Goal: Information Seeking & Learning: Learn about a topic

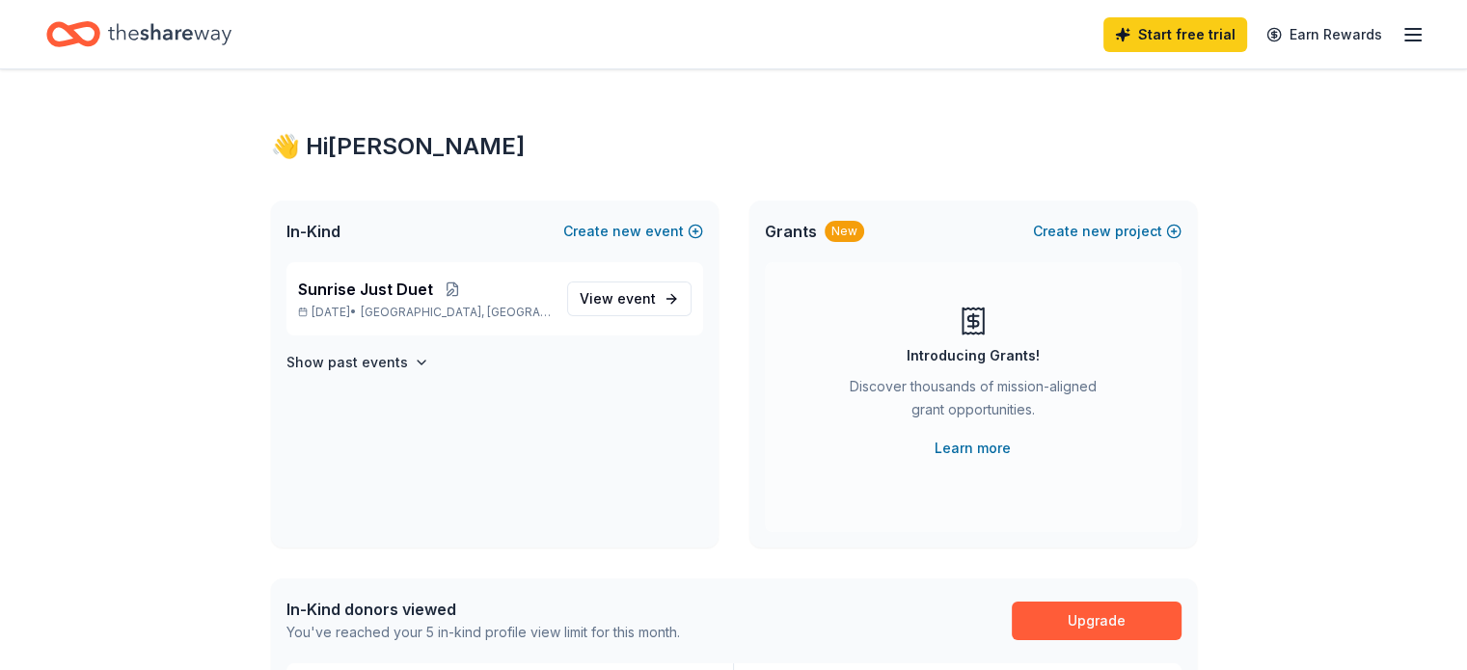
scroll to position [96, 0]
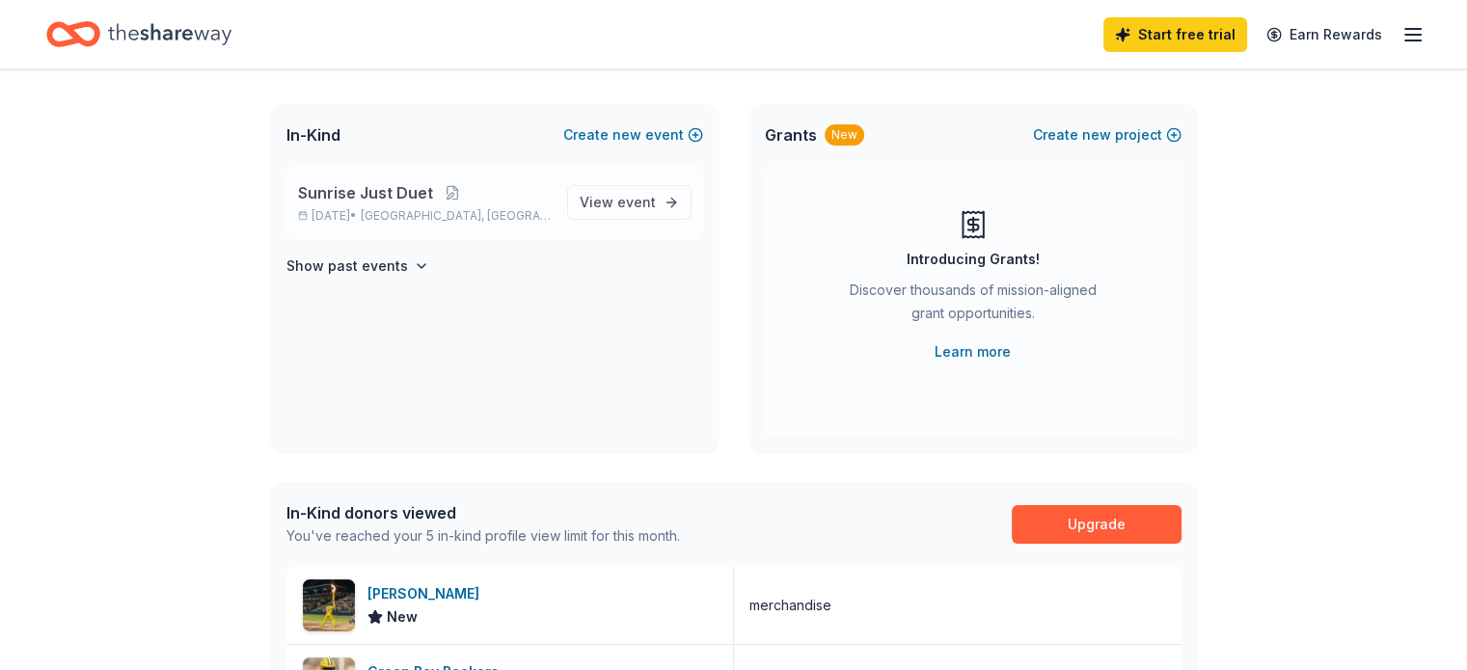
click at [370, 200] on span "Sunrise Just Duet" at bounding box center [365, 192] width 135 height 23
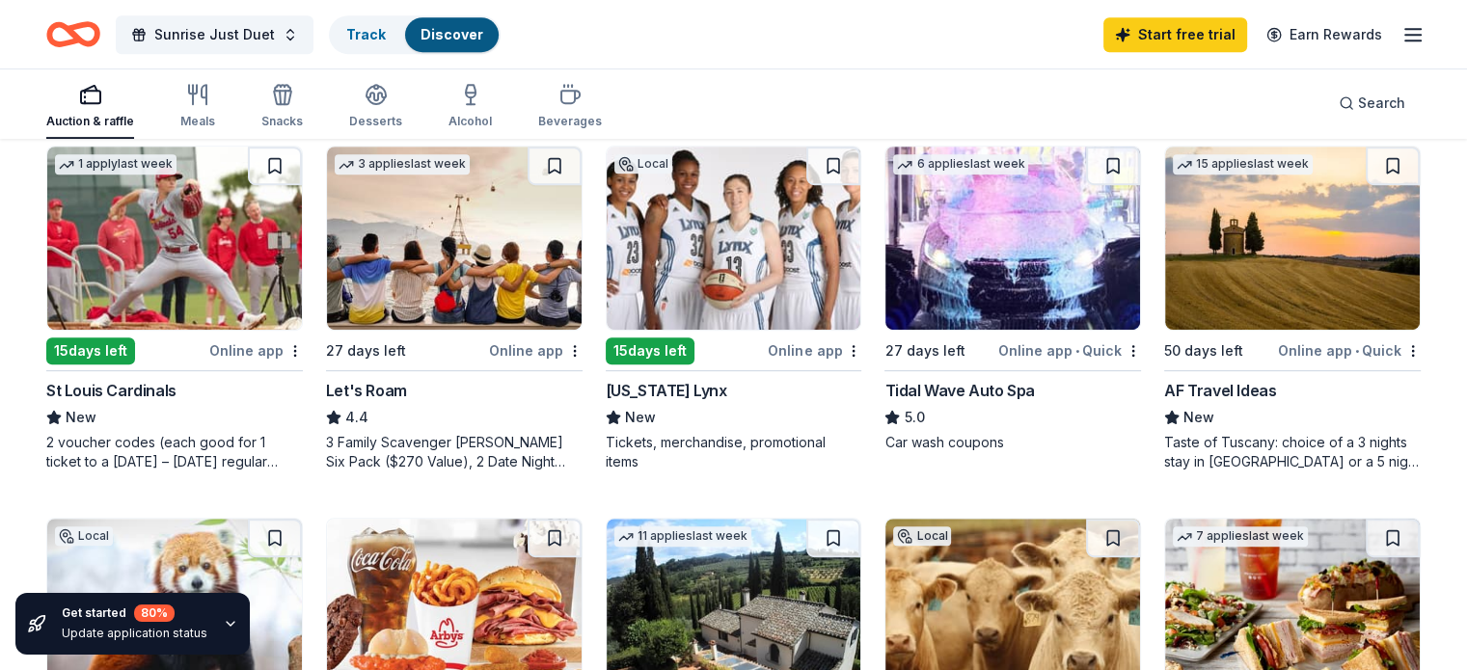
scroll to position [965, 0]
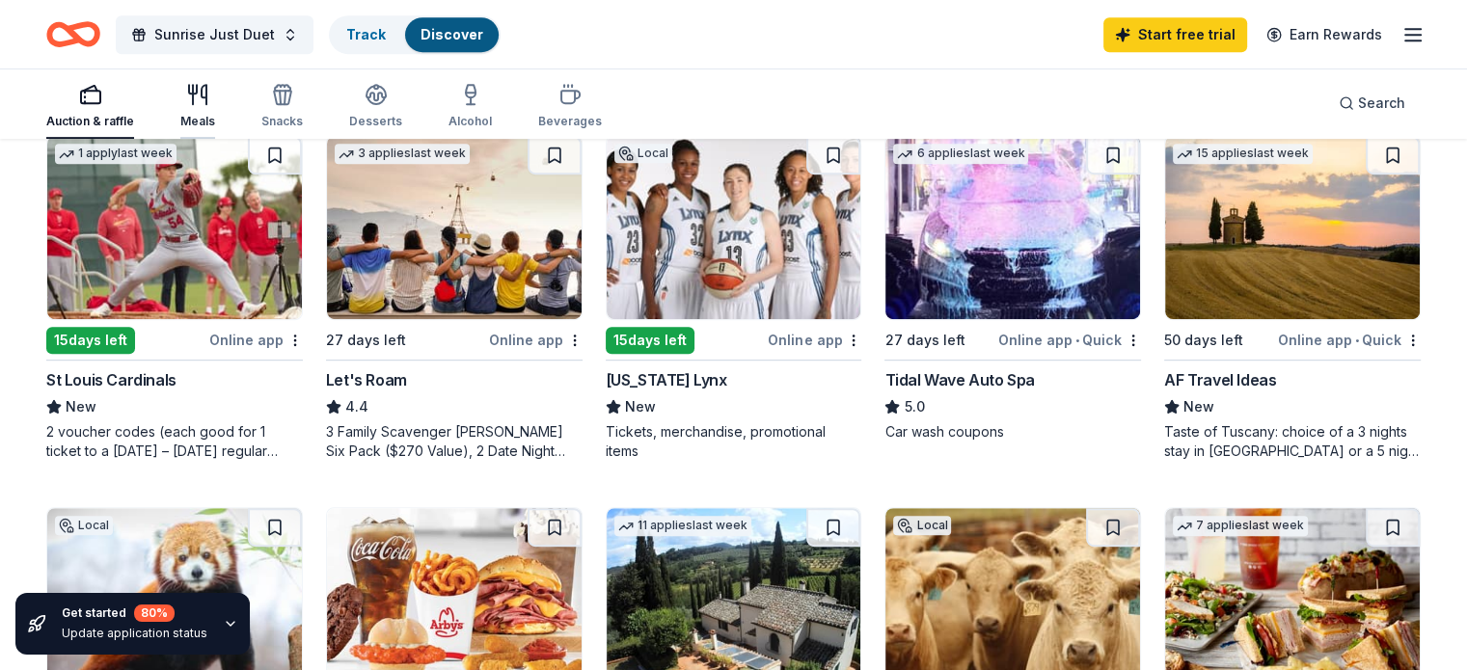
click at [209, 103] on icon "button" at bounding box center [197, 94] width 23 height 23
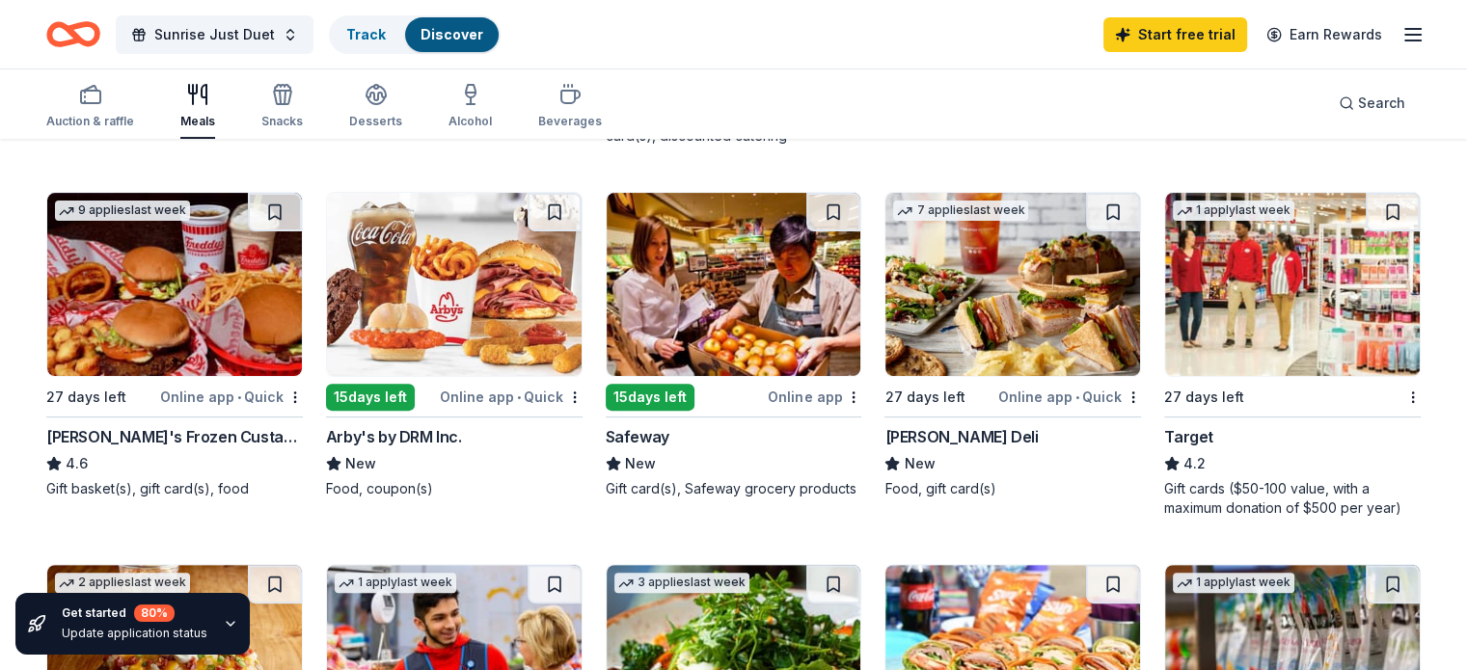
scroll to position [579, 0]
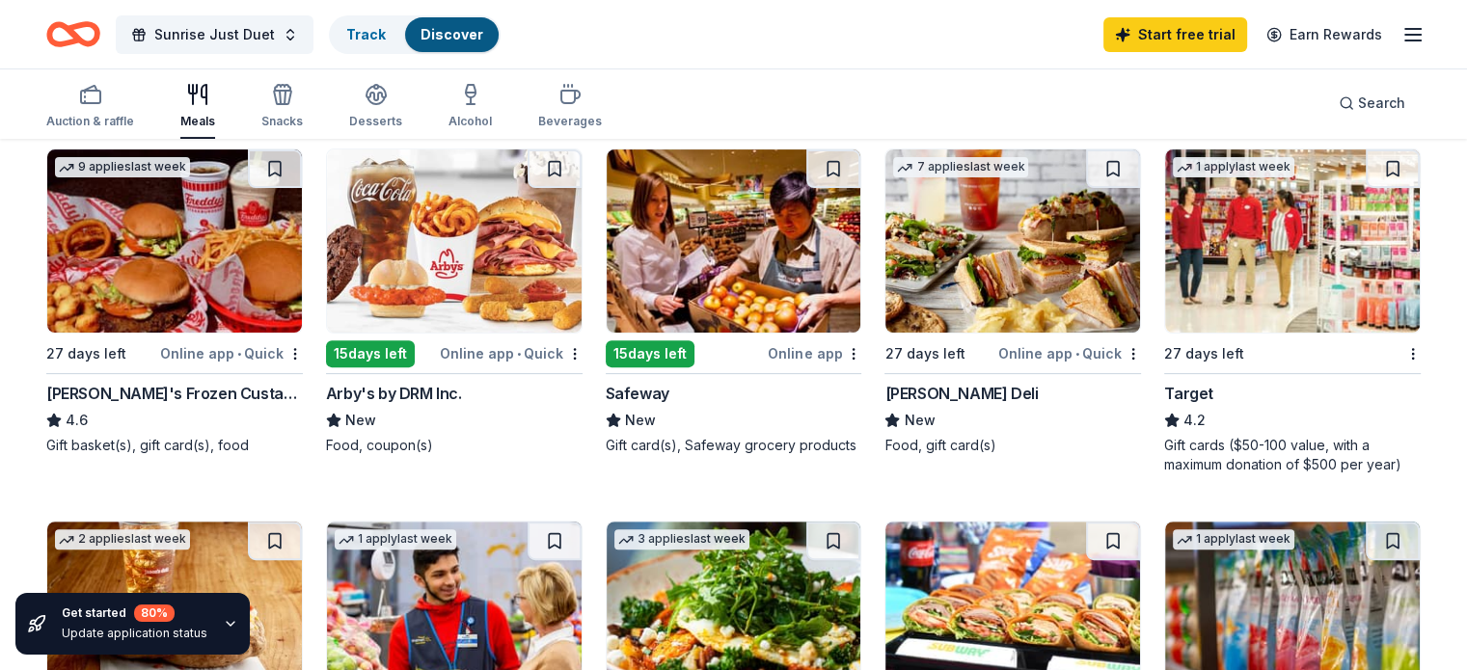
click at [224, 394] on div "[PERSON_NAME]'s Frozen Custard & Steakburgers" at bounding box center [174, 393] width 257 height 23
click at [155, 387] on div "[PERSON_NAME]'s Frozen Custard & Steakburgers" at bounding box center [174, 393] width 257 height 23
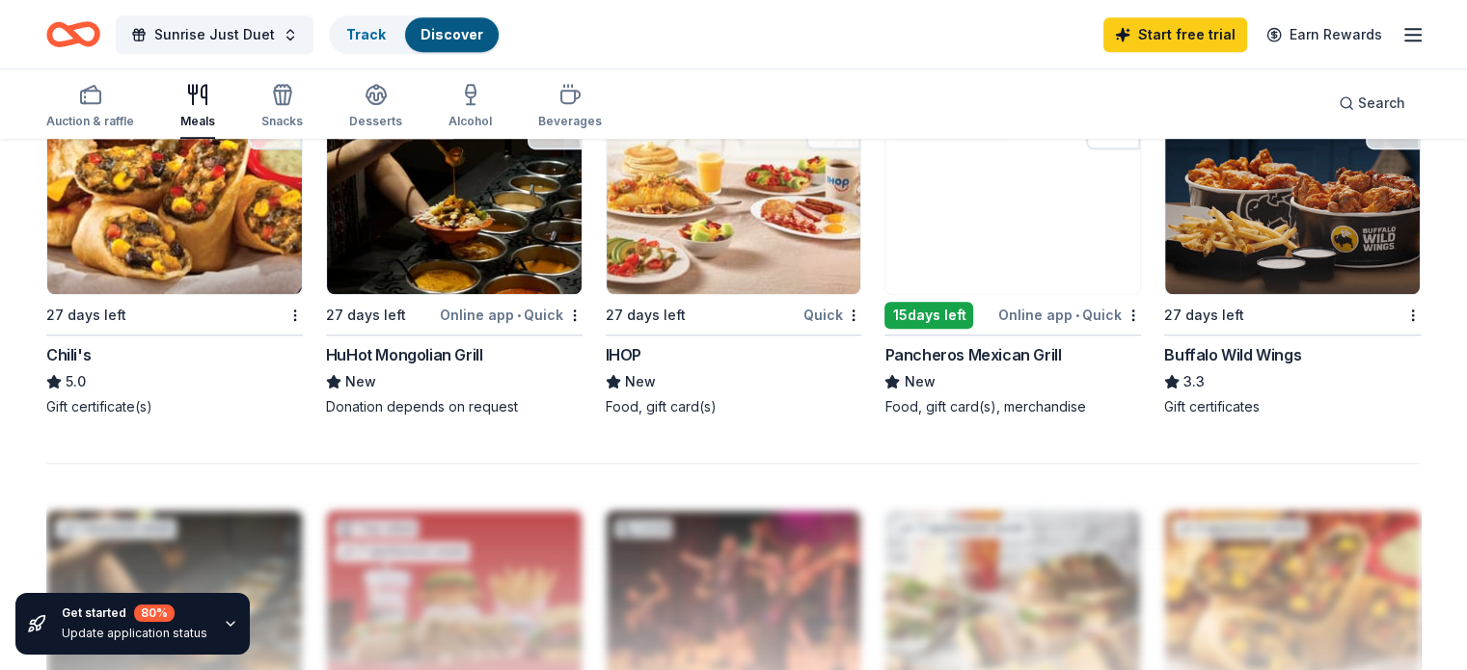
scroll to position [1351, 0]
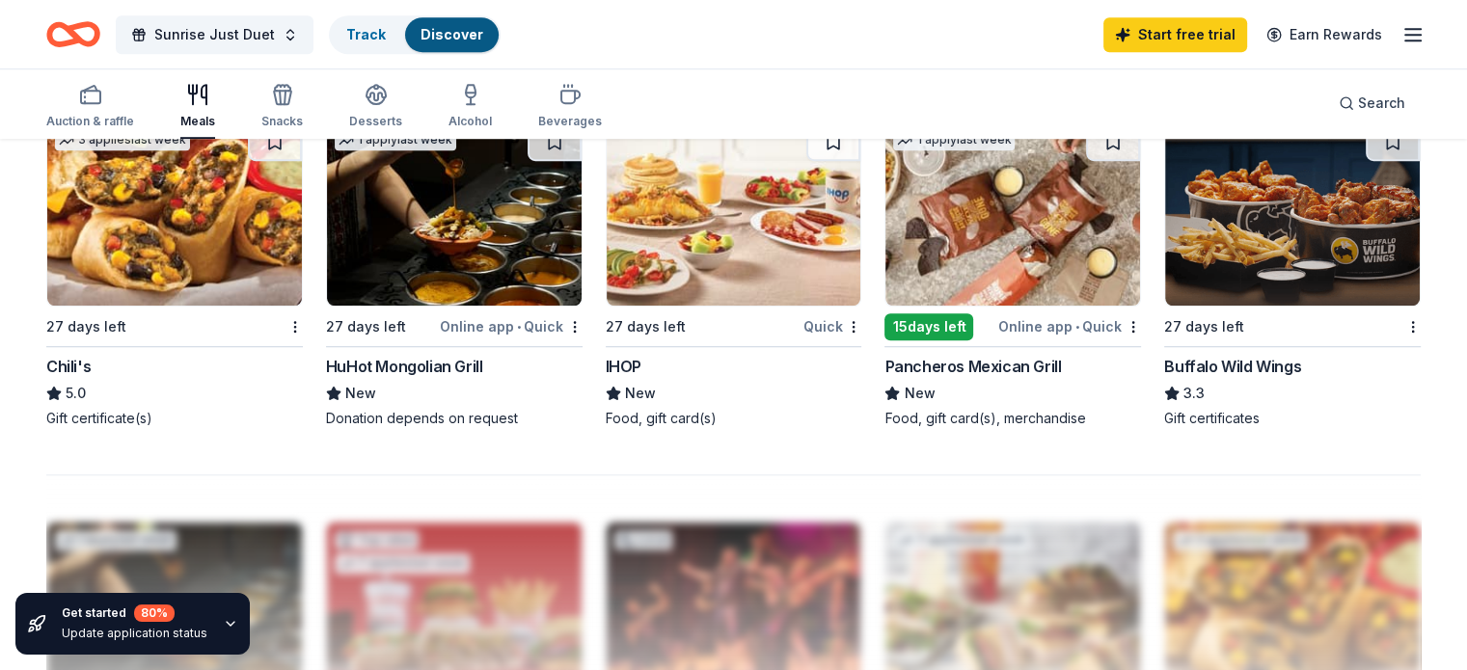
click at [453, 360] on div "HuHot Mongolian Grill" at bounding box center [404, 366] width 157 height 23
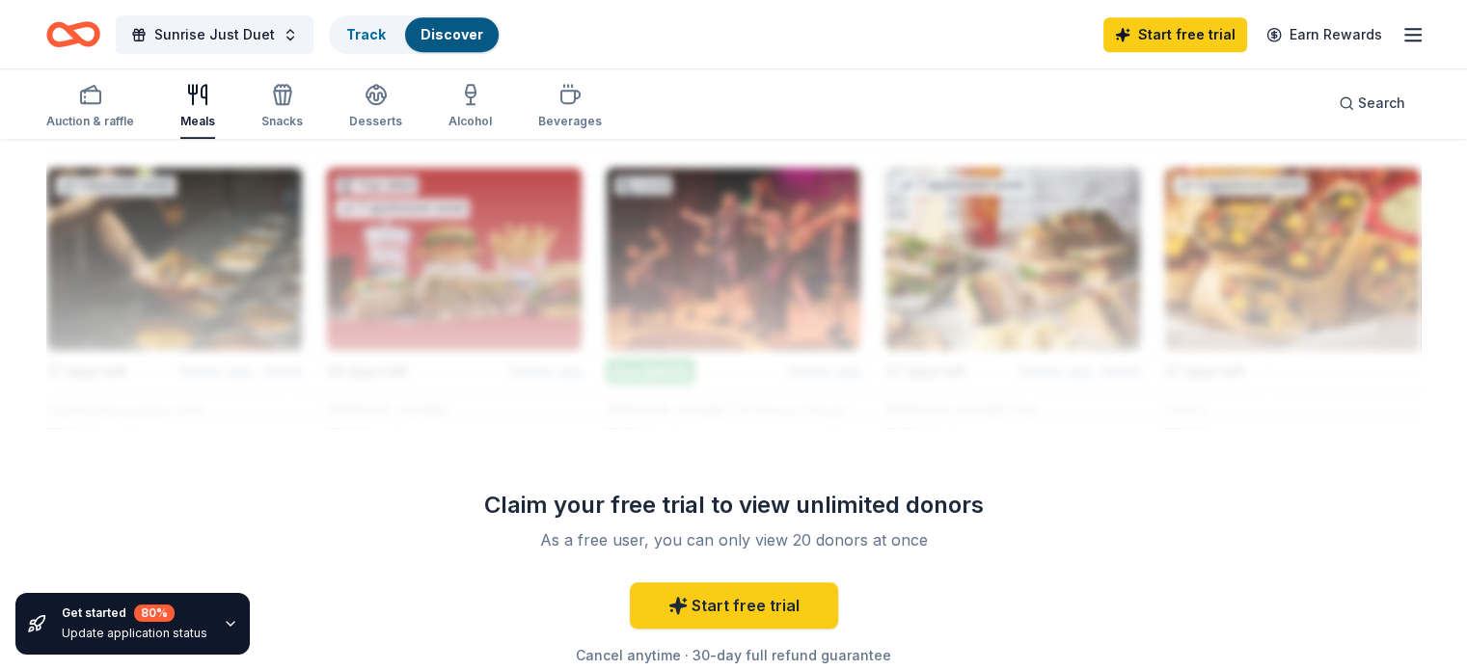
scroll to position [1736, 0]
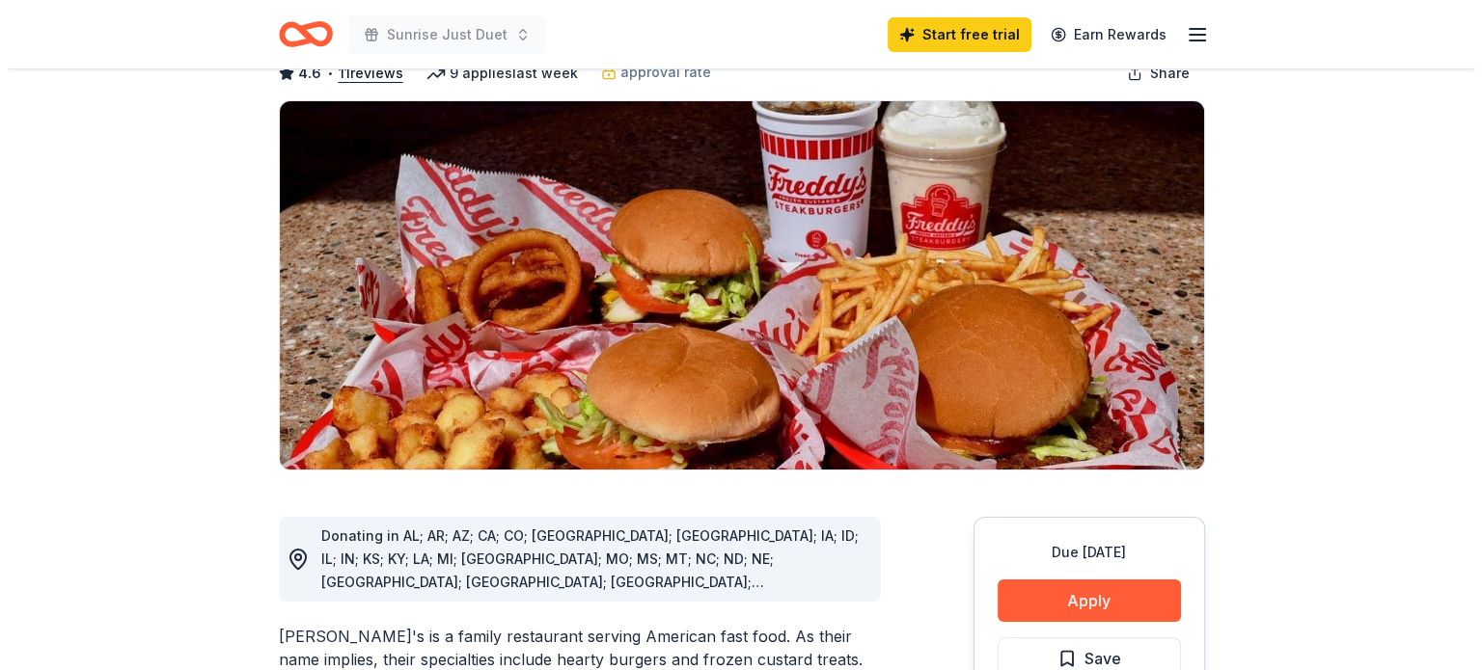
scroll to position [289, 0]
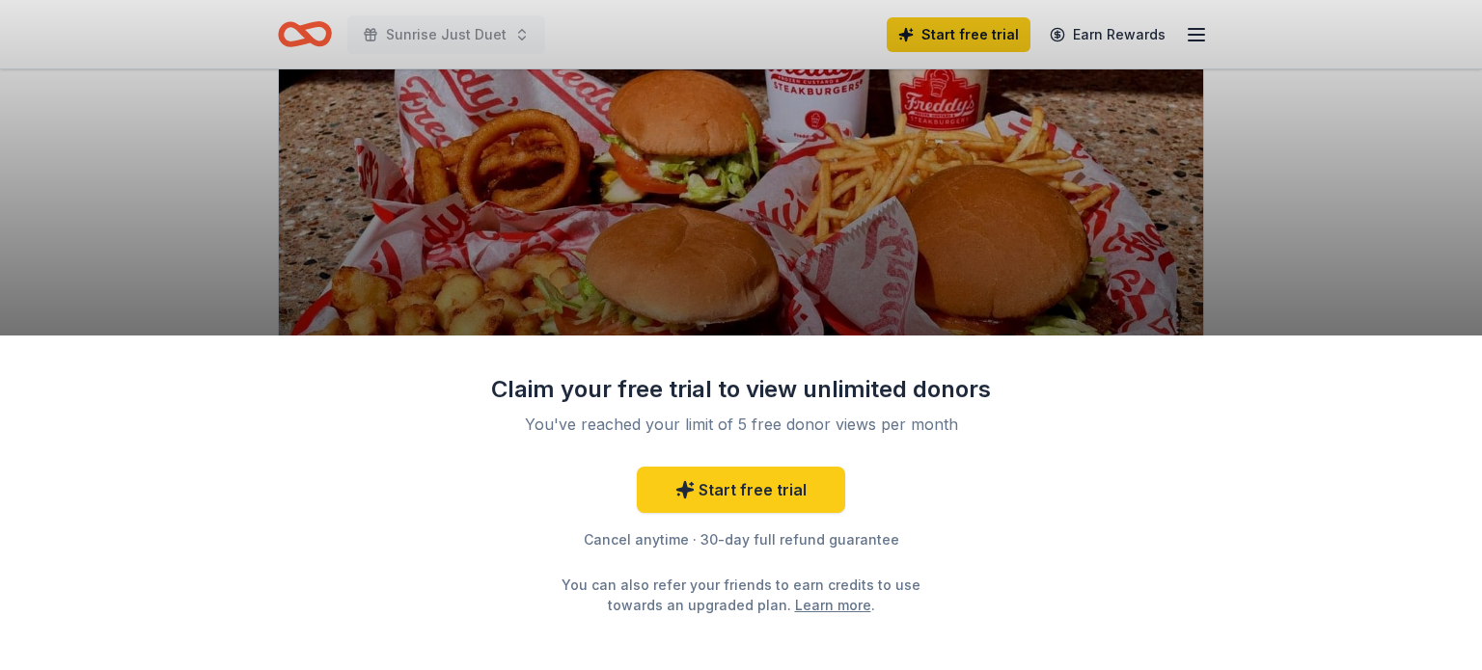
click at [182, 104] on div "Claim your free trial to view unlimited donors You've reached your limit of 5 f…" at bounding box center [741, 335] width 1482 height 670
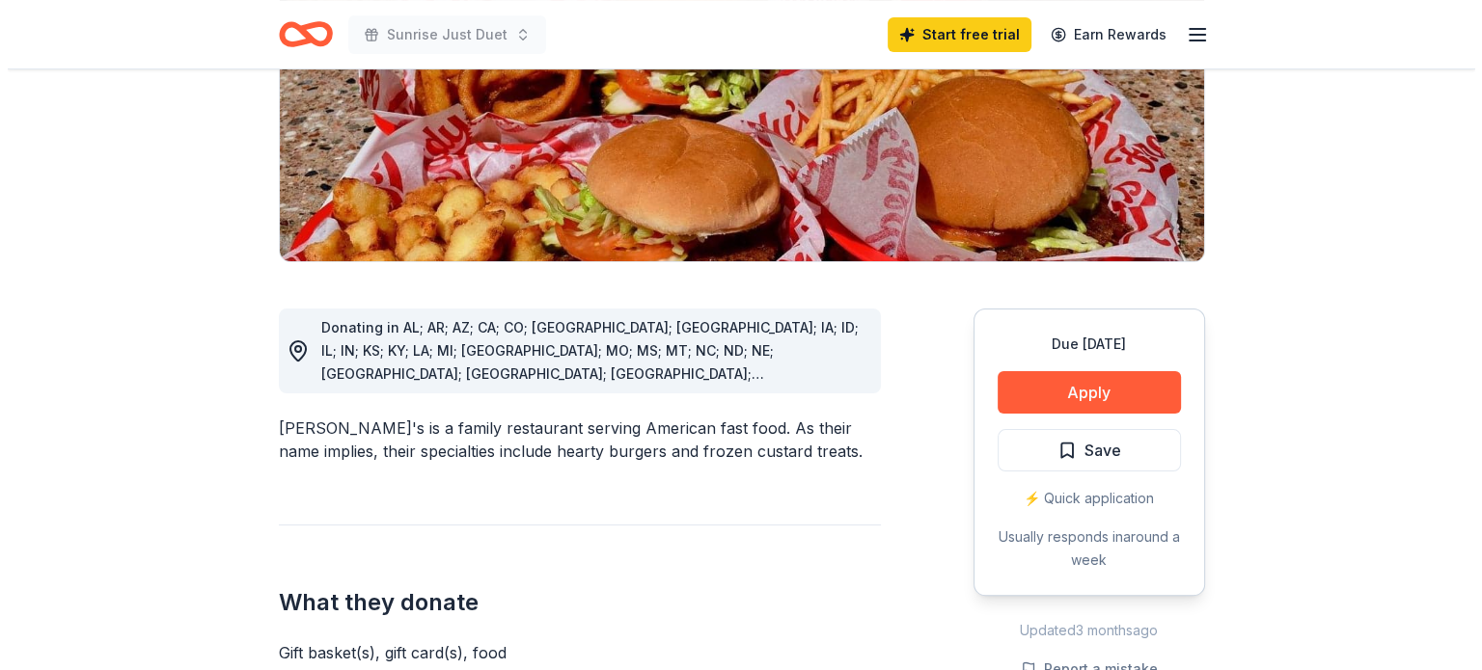
scroll to position [386, 0]
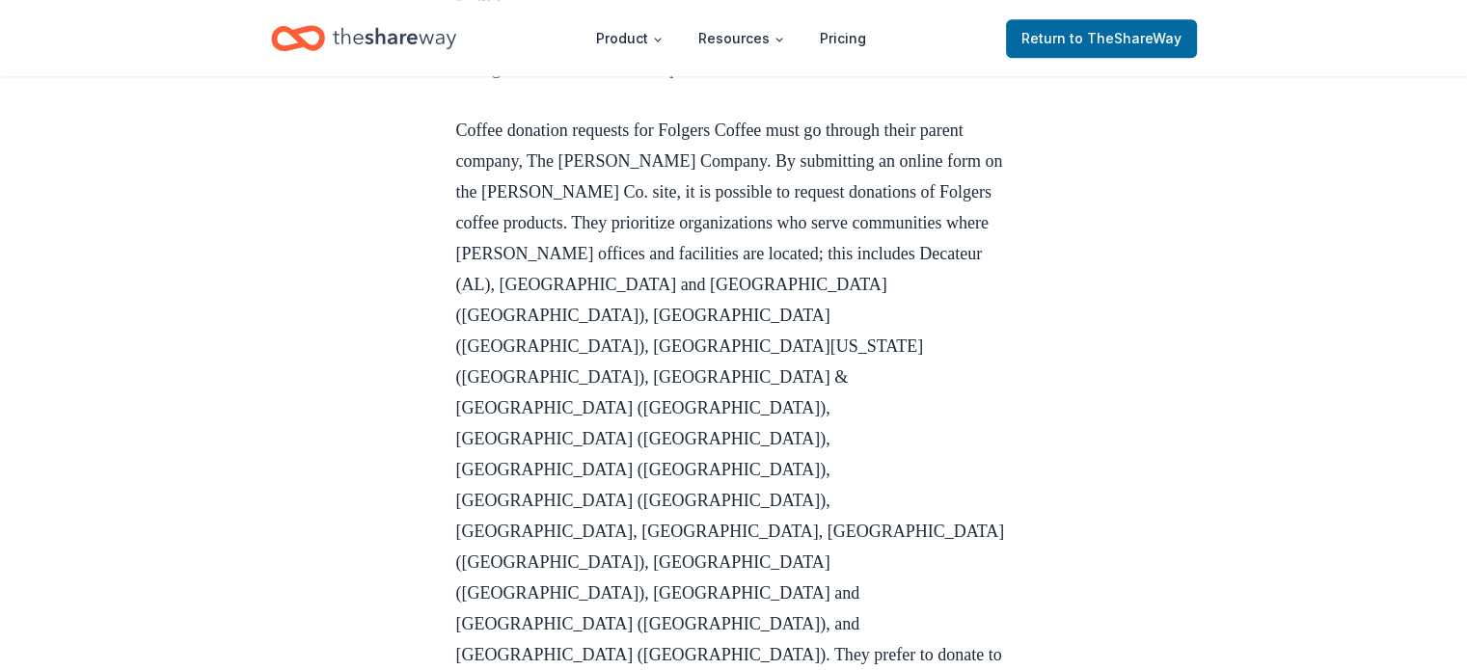
scroll to position [2701, 0]
